Goal: Task Accomplishment & Management: Manage account settings

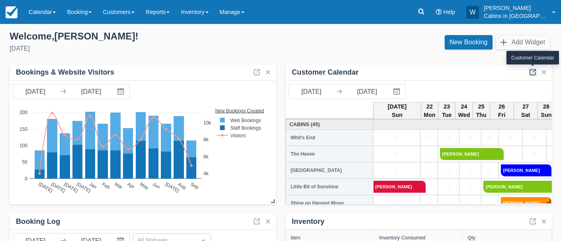
click at [530, 71] on link at bounding box center [533, 72] width 10 height 10
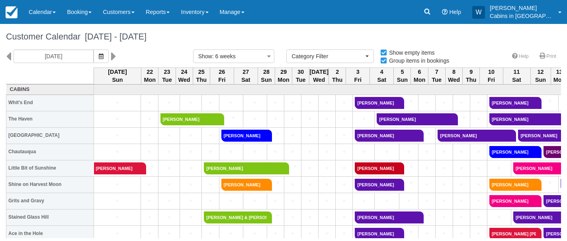
select select
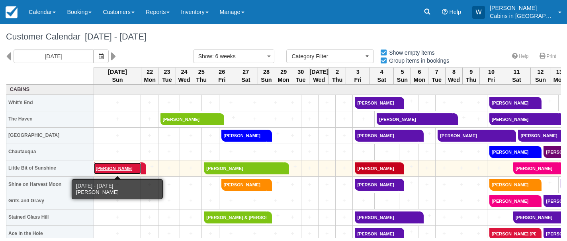
click at [110, 168] on link "Angela McKenna" at bounding box center [117, 168] width 47 height 12
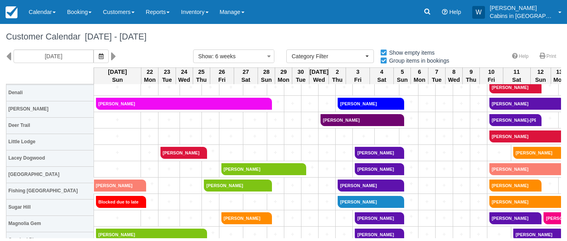
scroll to position [165, 0]
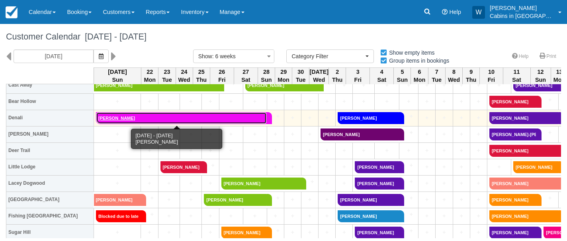
click at [151, 119] on link "Steven Campanini" at bounding box center [181, 118] width 171 height 12
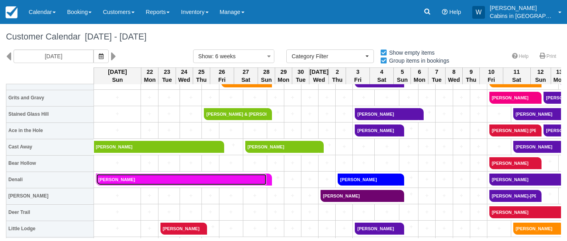
scroll to position [103, 0]
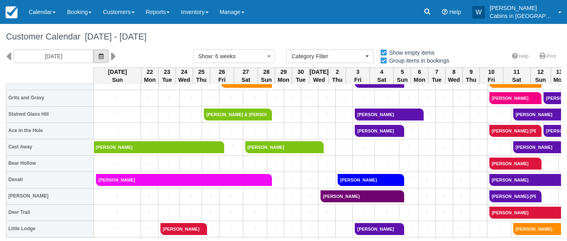
click at [99, 53] on icon "button" at bounding box center [101, 56] width 5 height 6
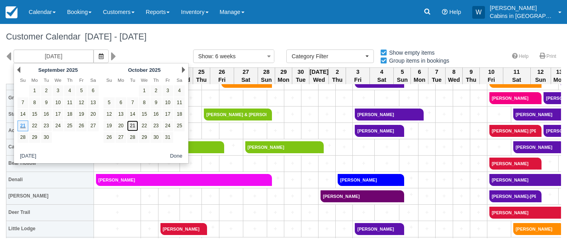
click at [134, 125] on link "21" at bounding box center [132, 125] width 11 height 11
type input "10/21/25"
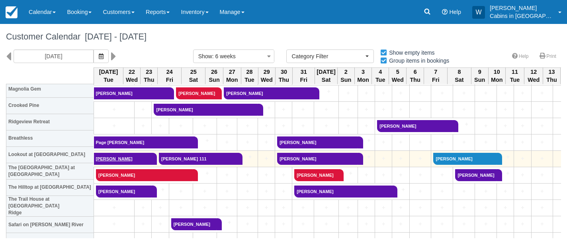
scroll to position [326, 0]
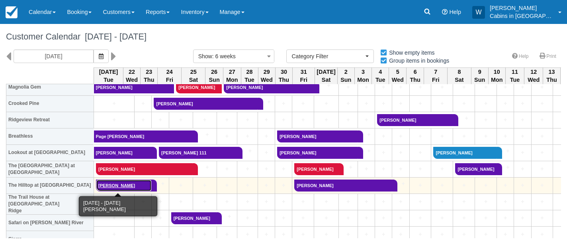
click at [118, 182] on link "[PERSON_NAME]" at bounding box center [124, 185] width 56 height 12
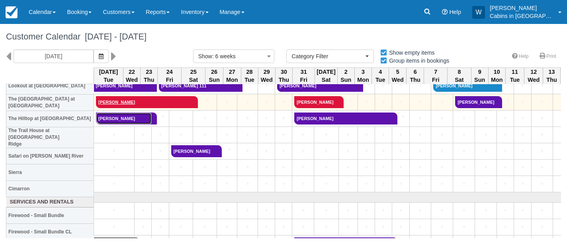
scroll to position [394, 0]
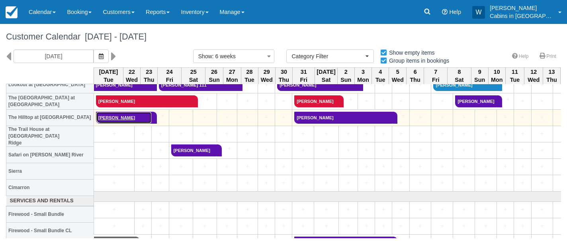
click at [119, 120] on link "[PERSON_NAME]" at bounding box center [124, 118] width 56 height 12
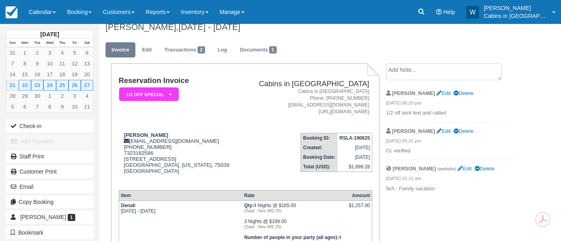
scroll to position [12, 0]
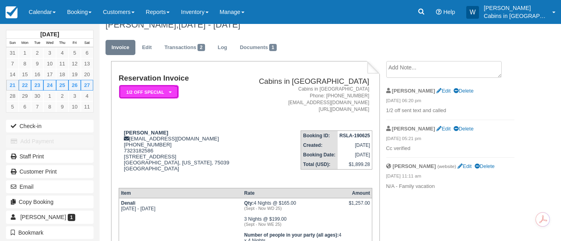
click at [170, 96] on em "1/2 Off Special" at bounding box center [149, 92] width 60 height 14
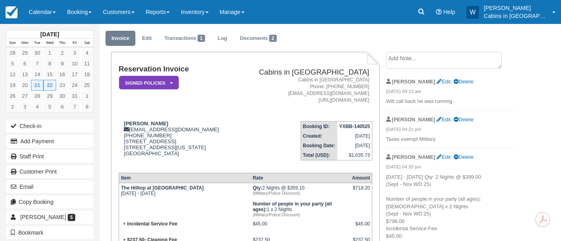
scroll to position [25, 0]
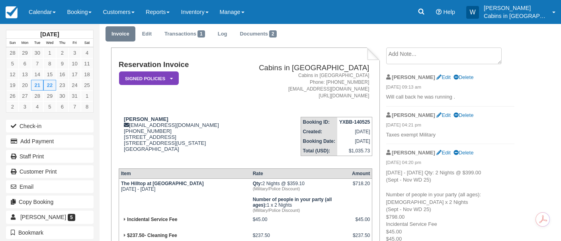
click at [403, 57] on textarea at bounding box center [444, 55] width 116 height 17
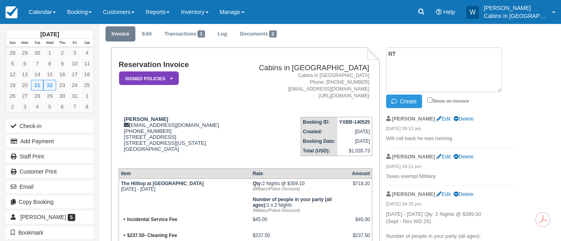
type textarea "R"
click at [410, 56] on textarea "TAXES NARE NOT EXEMPT without paperwork" at bounding box center [444, 69] width 116 height 45
type textarea "TAXES ARE NOT EXEMPT without paperwork"
click at [406, 100] on button "Create" at bounding box center [404, 101] width 36 height 14
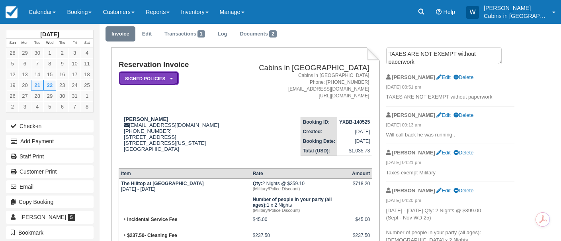
click at [172, 81] on em "Signed Policies" at bounding box center [149, 78] width 60 height 14
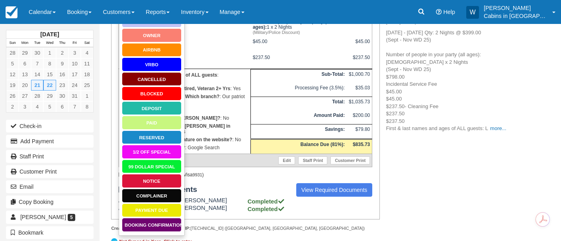
scroll to position [214, 0]
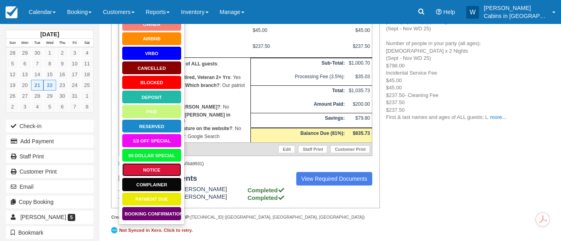
click at [156, 166] on link "Notice" at bounding box center [152, 170] width 60 height 14
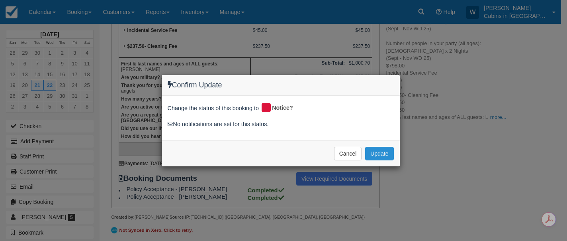
click at [376, 157] on button "Update" at bounding box center [379, 154] width 28 height 14
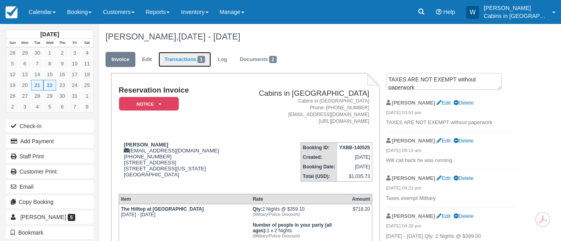
click at [184, 57] on link "Transactions 1" at bounding box center [185, 60] width 53 height 16
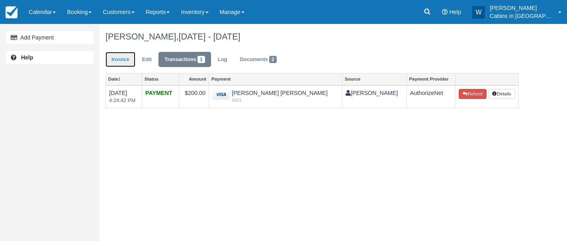
click at [119, 61] on link "Invoice" at bounding box center [121, 60] width 30 height 16
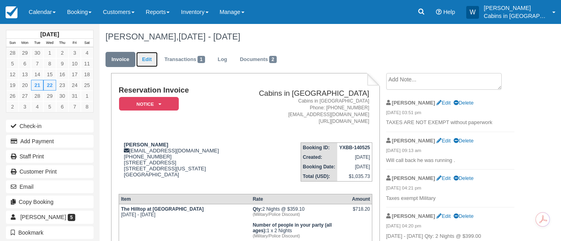
click at [142, 57] on link "Edit" at bounding box center [147, 60] width 22 height 16
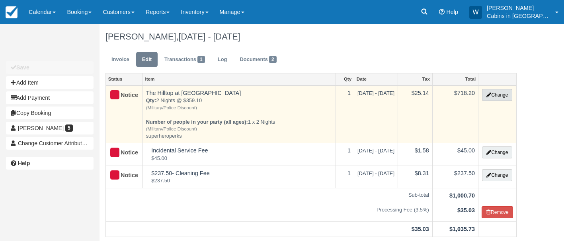
click at [494, 93] on button "Change" at bounding box center [497, 95] width 30 height 12
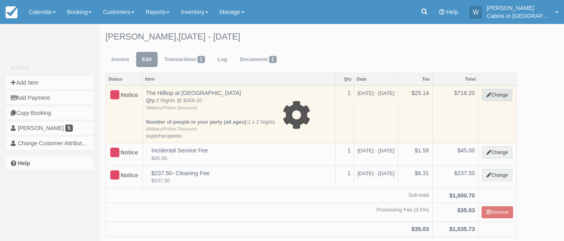
select select "1"
type input "718.20"
type input "superheroperks"
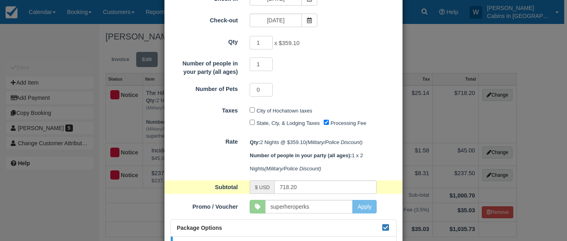
scroll to position [114, 0]
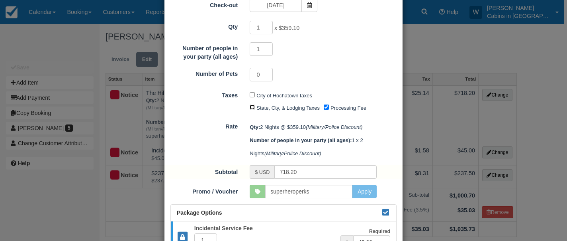
click at [250, 108] on input "State, Cty, & Lodging Taxes" at bounding box center [252, 106] width 5 height 5
checkbox input "true"
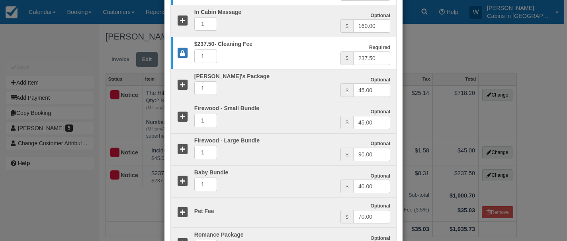
scroll to position [433, 0]
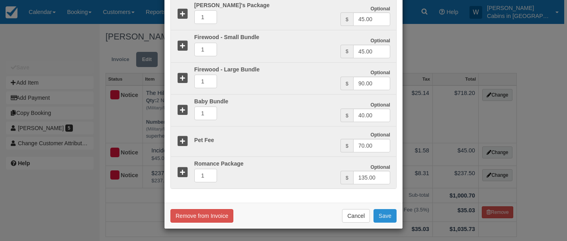
click at [382, 218] on button "Save" at bounding box center [385, 216] width 23 height 14
checkbox input "false"
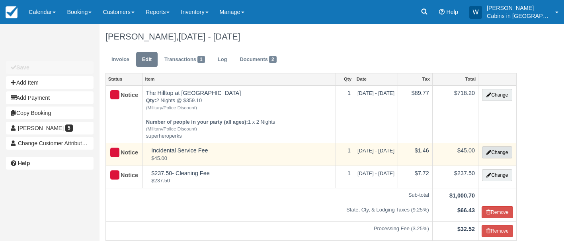
click at [503, 154] on button "Change" at bounding box center [497, 152] width 30 height 12
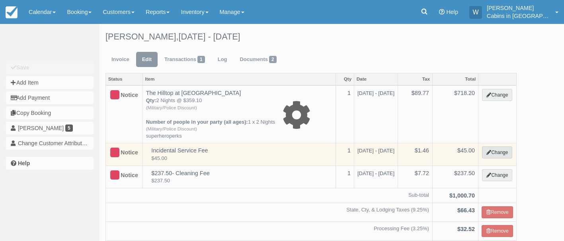
select select "2"
type input "45.00"
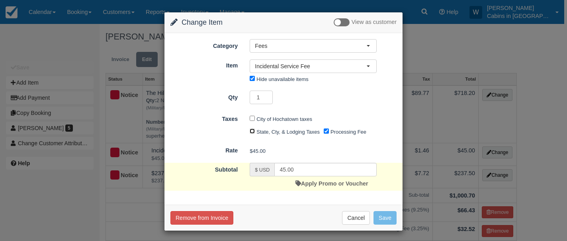
click at [251, 131] on input "State, Cty, & Lodging Taxes" at bounding box center [252, 130] width 5 height 5
checkbox input "true"
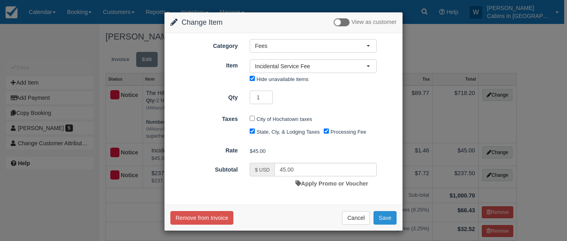
click at [384, 215] on button "Save" at bounding box center [385, 218] width 23 height 14
checkbox input "false"
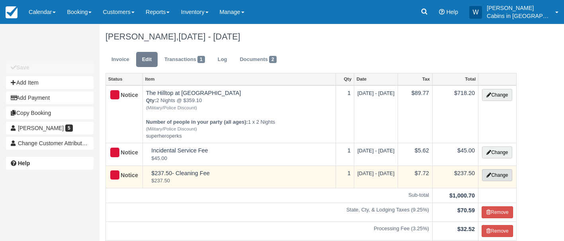
click at [494, 178] on button "Change" at bounding box center [497, 175] width 30 height 12
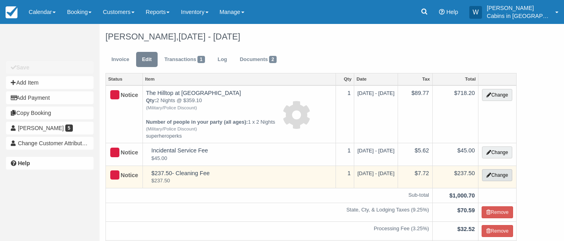
select select "6"
type input "237.50"
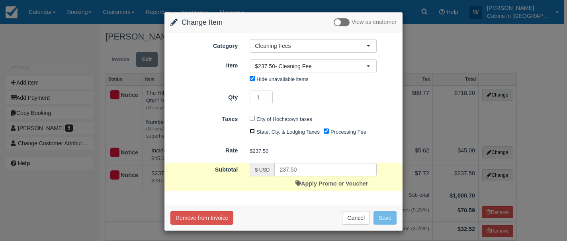
click at [251, 131] on input "State, Cty, & Lodging Taxes" at bounding box center [252, 130] width 5 height 5
checkbox input "true"
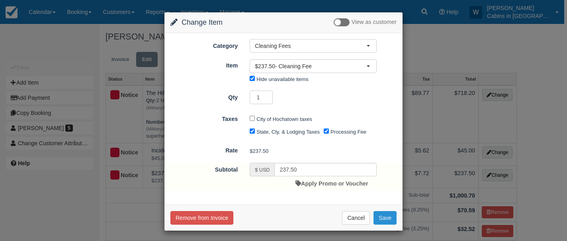
click at [384, 217] on button "Save" at bounding box center [385, 218] width 23 height 14
checkbox input "false"
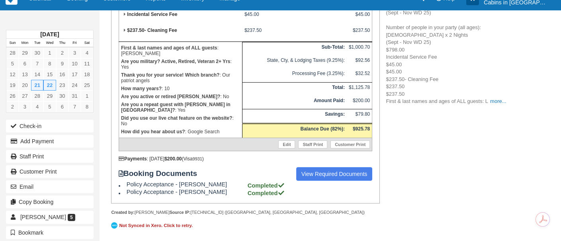
scroll to position [242, 0]
click at [499, 98] on link "more..." at bounding box center [498, 101] width 16 height 6
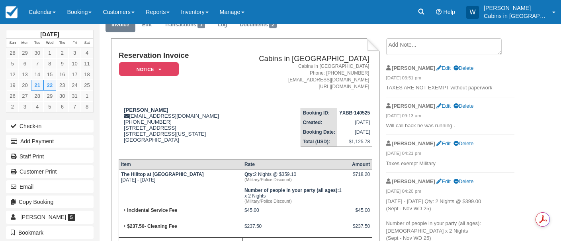
scroll to position [37, 0]
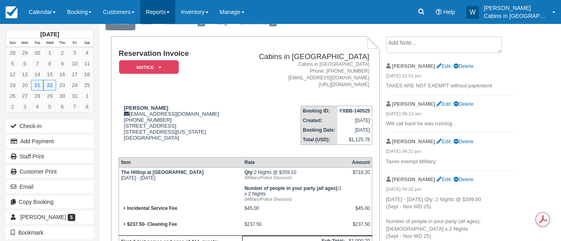
click at [169, 11] on link "Reports" at bounding box center [157, 12] width 35 height 24
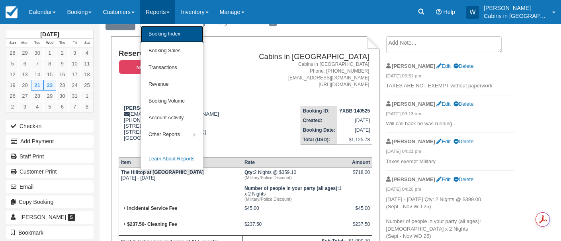
click at [169, 33] on link "Booking Index" at bounding box center [172, 34] width 63 height 17
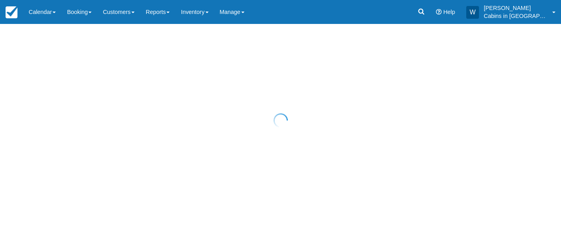
select select "25"
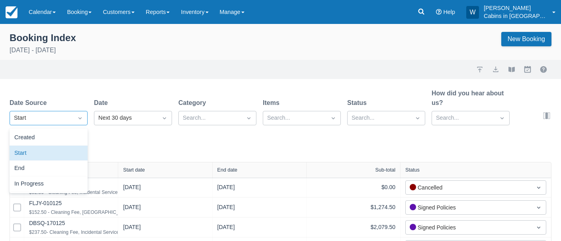
click at [77, 117] on icon "Dropdown icon" at bounding box center [80, 118] width 8 height 8
click at [72, 133] on div "Created" at bounding box center [49, 138] width 78 height 16
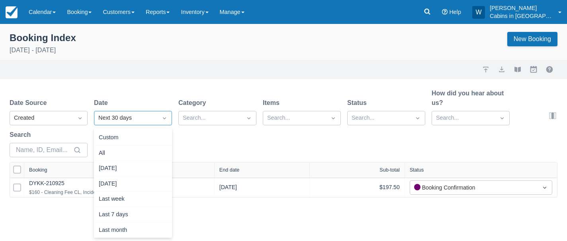
click at [123, 120] on div "Next 30 days" at bounding box center [125, 118] width 55 height 9
click at [120, 165] on div "Today" at bounding box center [133, 169] width 78 height 16
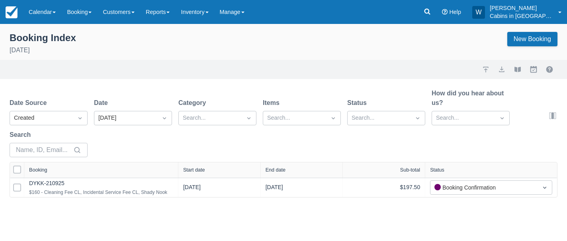
drag, startPoint x: 115, startPoint y: 169, endPoint x: 197, endPoint y: 166, distance: 82.1
click at [185, 167] on div at bounding box center [178, 169] width 14 height 15
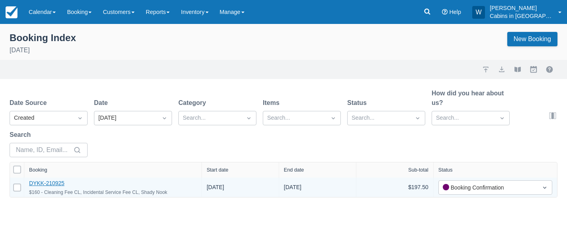
click at [48, 183] on link "DYKK-210925" at bounding box center [46, 183] width 35 height 6
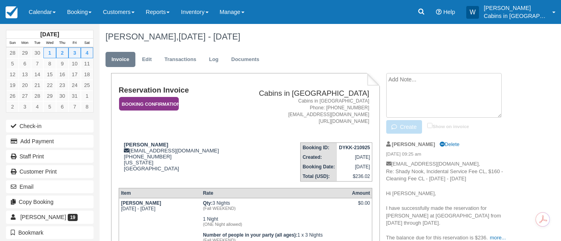
click at [414, 86] on textarea at bounding box center [444, 95] width 116 height 45
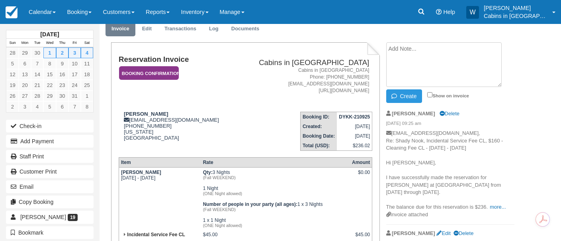
scroll to position [30, 0]
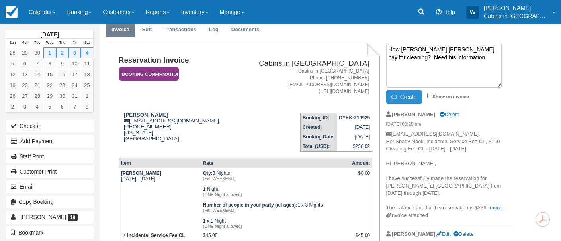
type textarea "How [PERSON_NAME] [PERSON_NAME] pay for cleaning? Need his information"
click at [407, 96] on button "Create" at bounding box center [404, 97] width 36 height 14
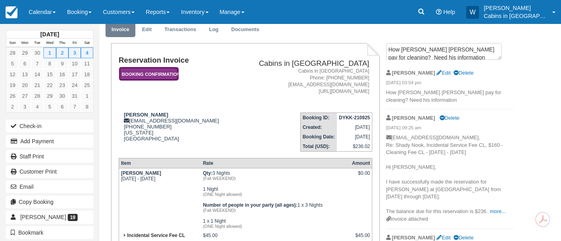
click at [160, 71] on em "Booking Confirmation" at bounding box center [149, 74] width 60 height 14
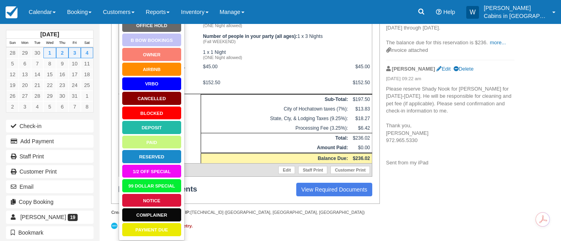
scroll to position [206, 0]
click at [148, 193] on link "Notice" at bounding box center [152, 200] width 60 height 14
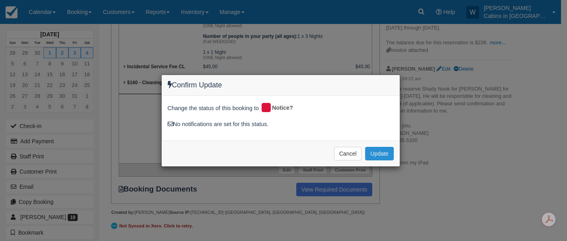
click at [379, 158] on button "Update" at bounding box center [379, 154] width 28 height 14
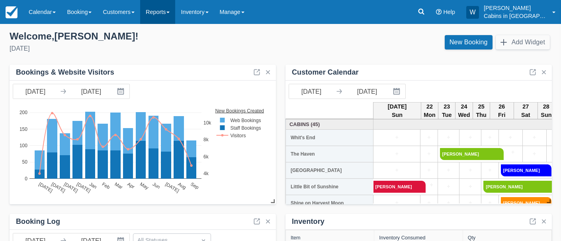
click at [175, 10] on link "Reports" at bounding box center [157, 12] width 35 height 24
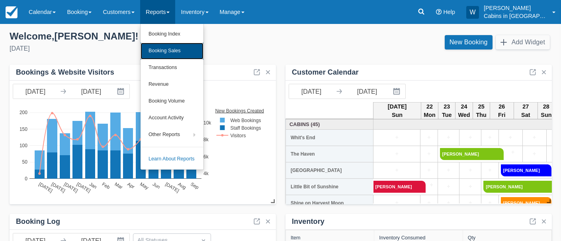
click at [190, 54] on link "Booking Sales" at bounding box center [172, 51] width 63 height 17
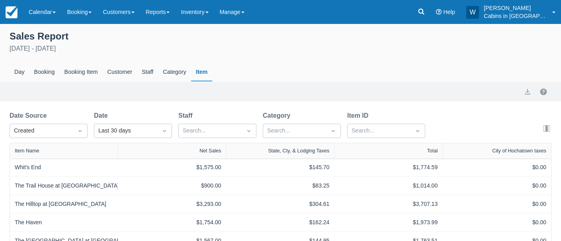
select select "20"
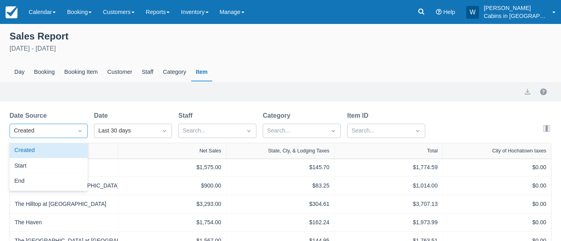
click at [44, 129] on div "Created" at bounding box center [41, 130] width 55 height 9
click at [123, 134] on div "Last 30 days" at bounding box center [133, 130] width 78 height 14
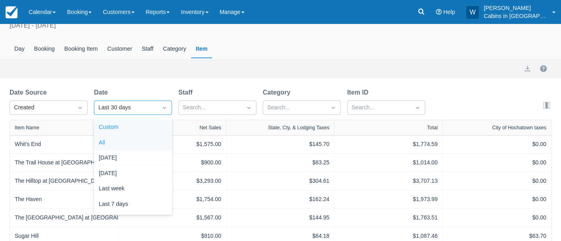
click at [125, 130] on div "Custom" at bounding box center [133, 128] width 78 height 16
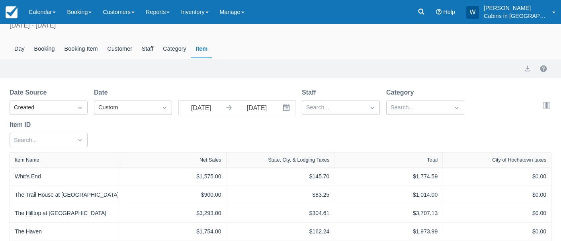
select select "20"
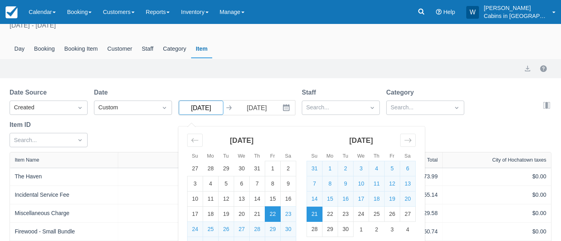
click at [214, 108] on input "[DATE]" at bounding box center [201, 107] width 45 height 14
click at [274, 167] on td "1" at bounding box center [273, 168] width 16 height 15
type input "[DATE]"
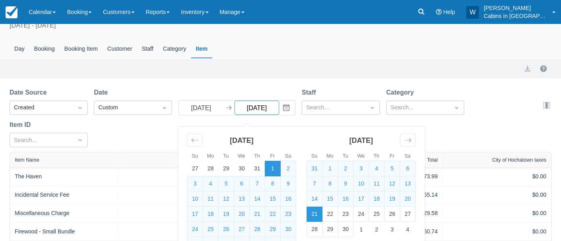
select select "20"
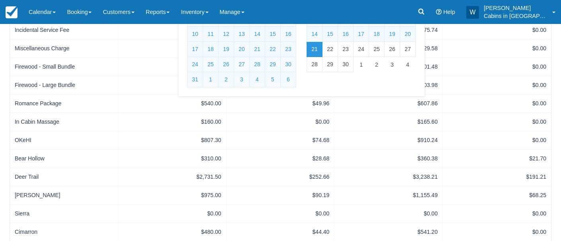
scroll to position [190, 0]
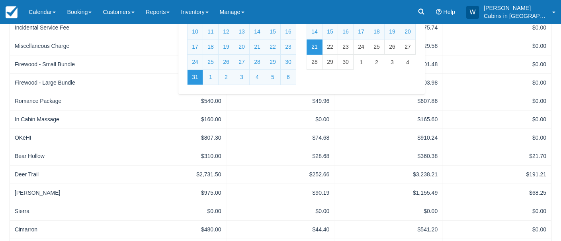
click at [197, 78] on td "31" at bounding box center [196, 77] width 16 height 15
type input "[DATE]"
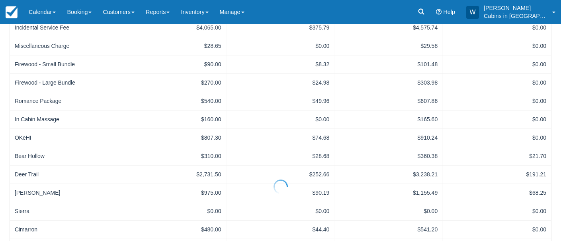
select select "20"
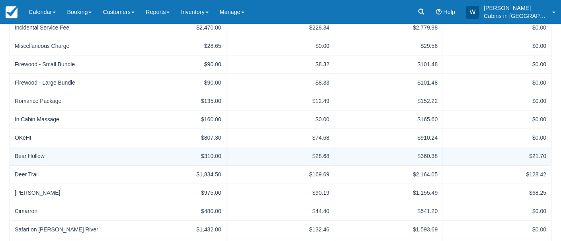
scroll to position [357, 0]
